Goal: Task Accomplishment & Management: Manage account settings

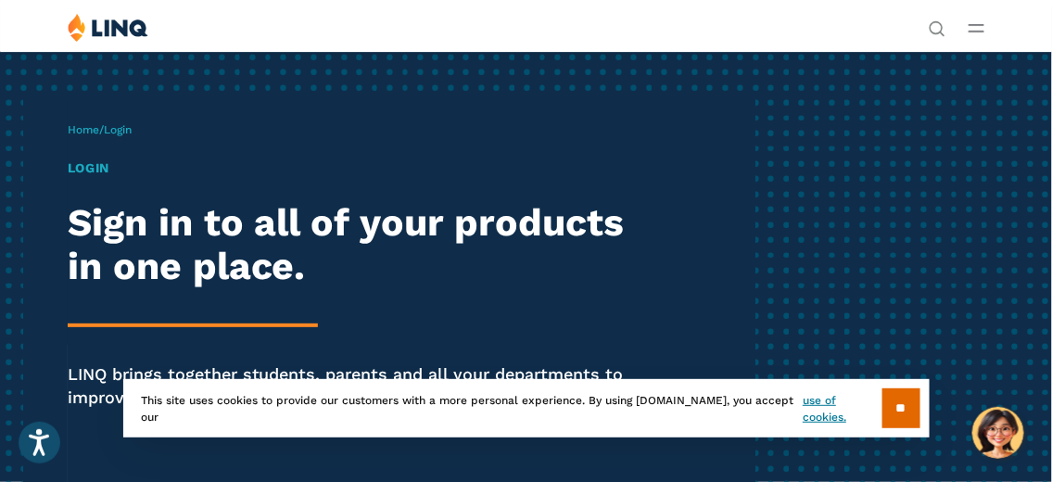
click at [1051, 39] on div "Solutions Nutrition Overview NEW School Nutrition Suite School Nutrition State …" at bounding box center [526, 30] width 1052 height 35
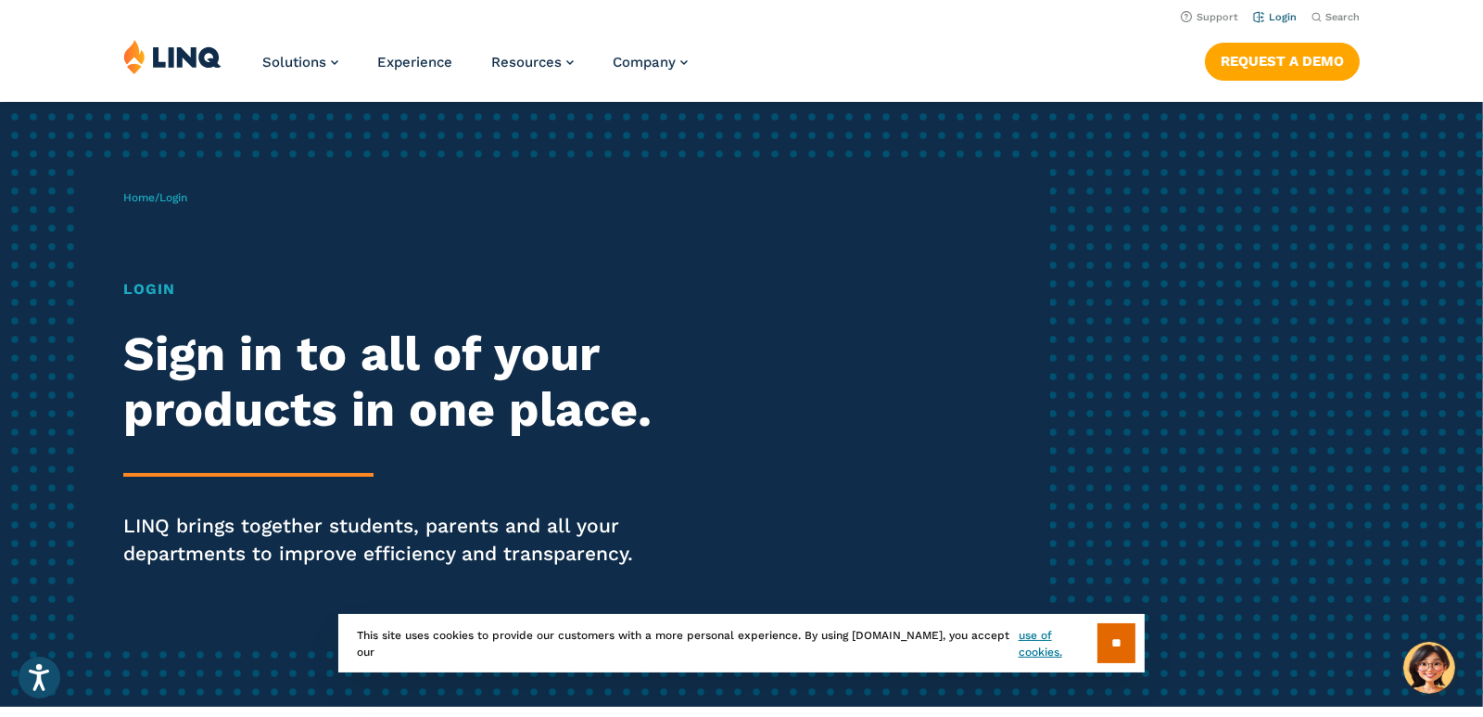
click at [1051, 15] on link "Login" at bounding box center [1275, 17] width 44 height 12
click at [1108, 637] on input "**" at bounding box center [1117, 643] width 38 height 40
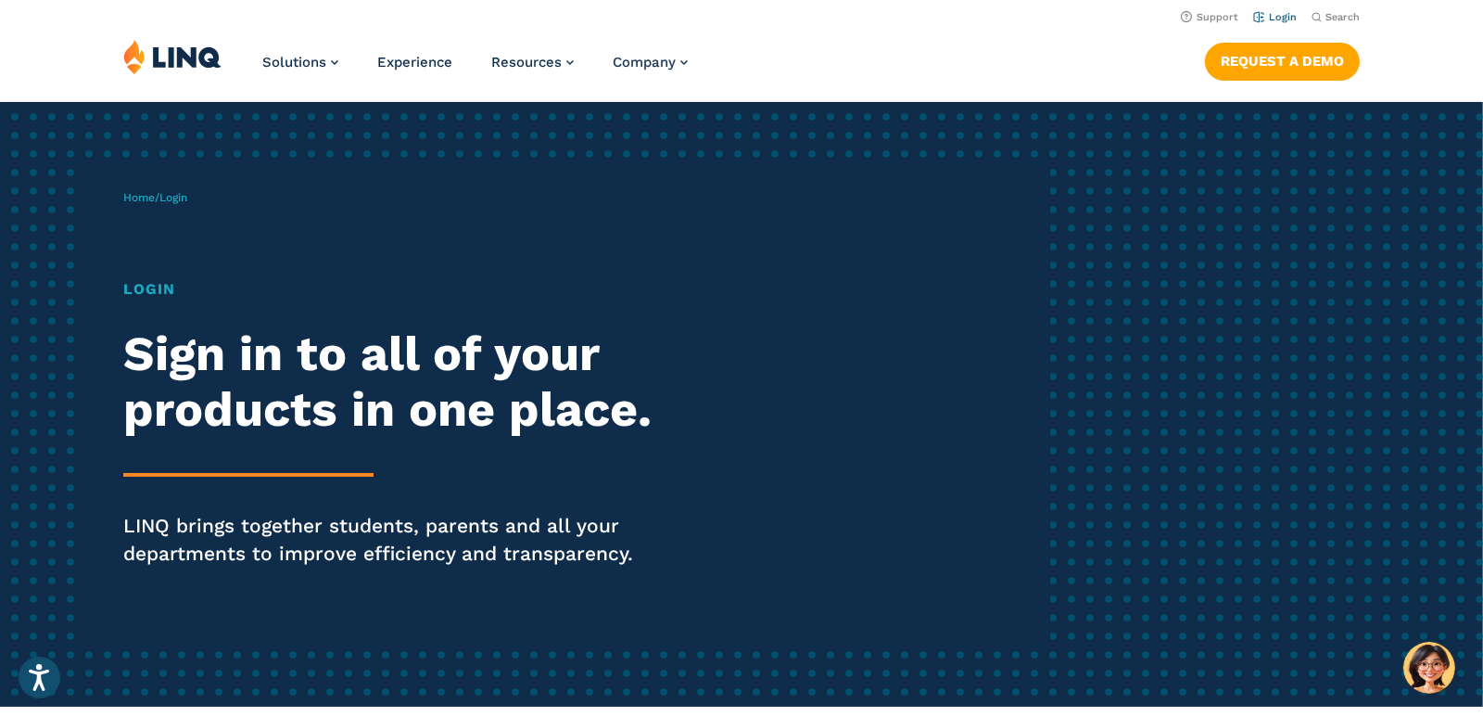
click at [1282, 16] on link "Login" at bounding box center [1275, 17] width 44 height 12
click at [1284, 13] on link "Login" at bounding box center [1275, 17] width 44 height 12
click at [1284, 14] on link "Login" at bounding box center [1275, 17] width 44 height 12
